Goal: Check status: Check status

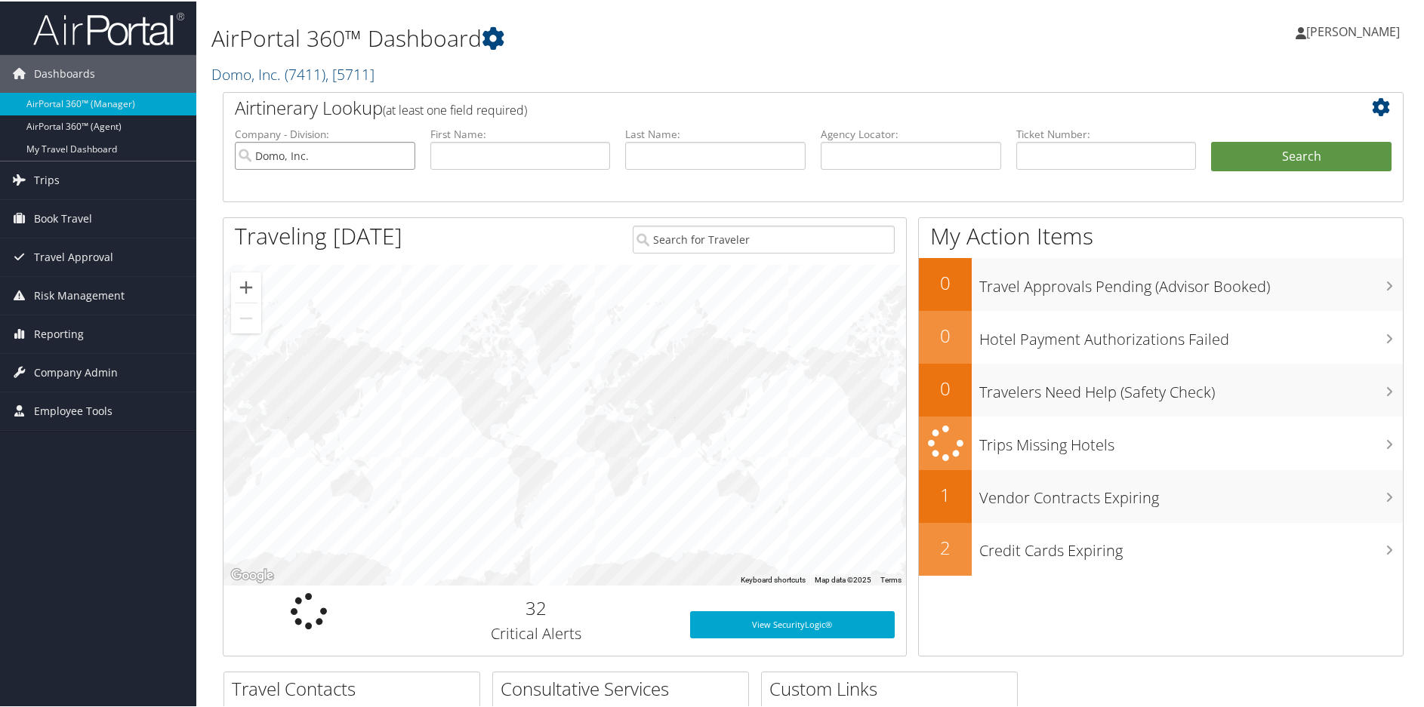
click at [398, 156] on input "Domo, Inc." at bounding box center [325, 154] width 180 height 28
click at [860, 154] on input "text" at bounding box center [910, 154] width 180 height 28
paste input "DGZ2K4"
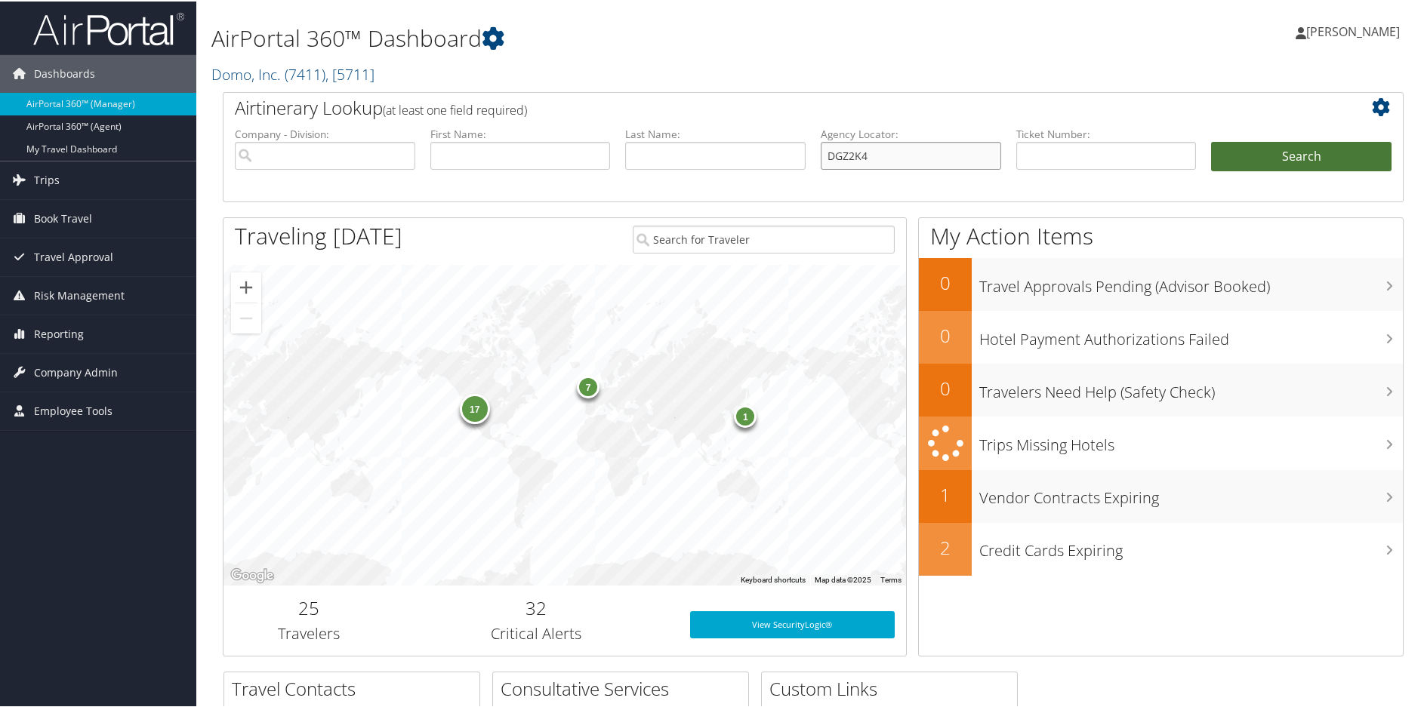
type input "DGZ2K4"
click at [1307, 159] on button "Search" at bounding box center [1301, 155] width 180 height 30
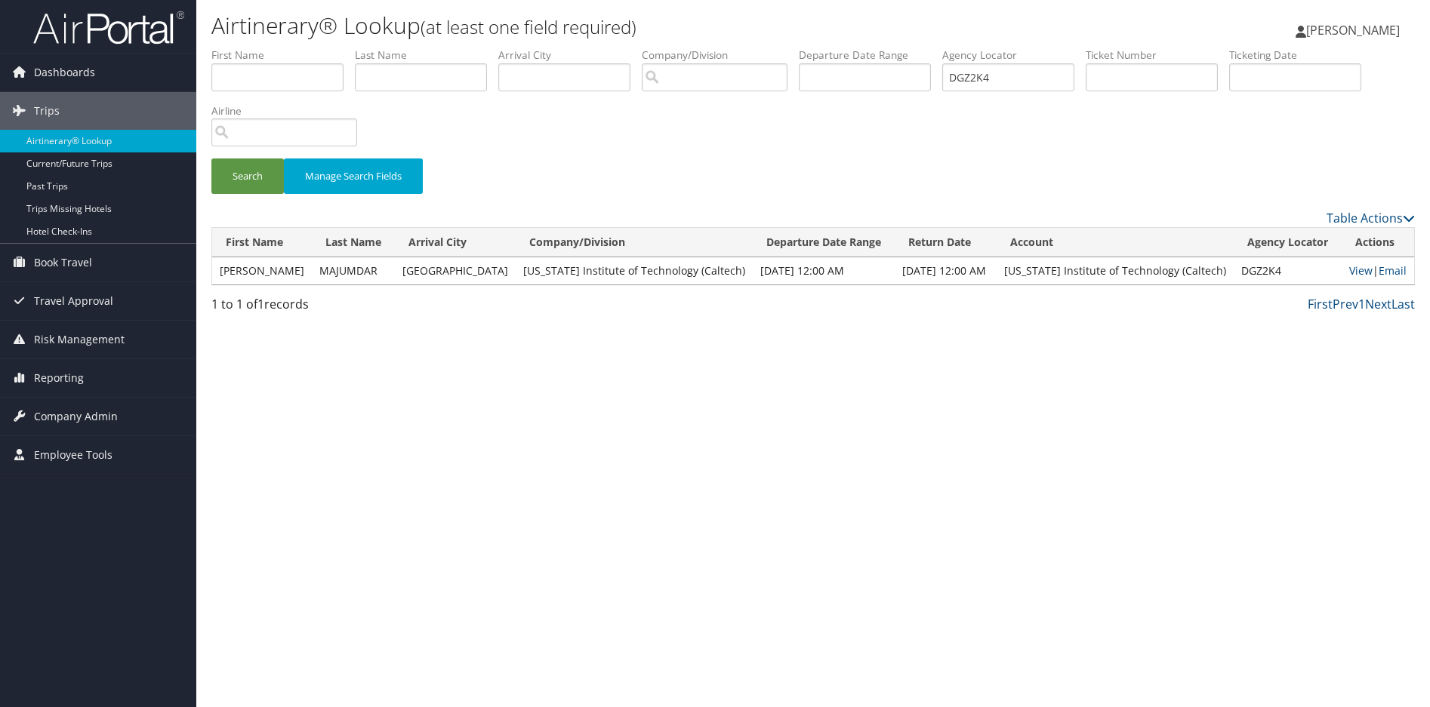
click at [1001, 460] on div "Airtinerary® Lookup (at least one field required) Sharonica Roby Sharonica Roby…" at bounding box center [812, 353] width 1233 height 707
click at [1357, 275] on link "View" at bounding box center [1360, 270] width 23 height 14
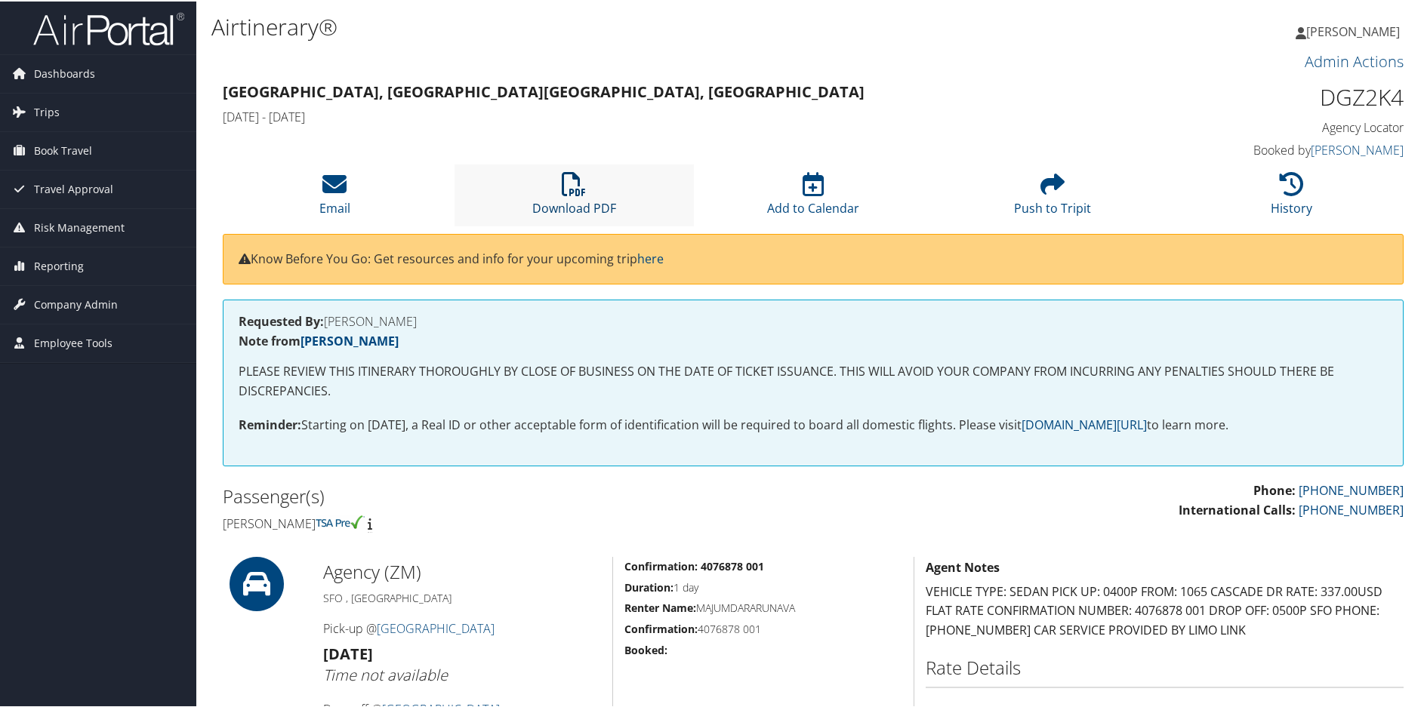
click at [563, 185] on icon at bounding box center [574, 183] width 24 height 24
